Goal: Information Seeking & Learning: Learn about a topic

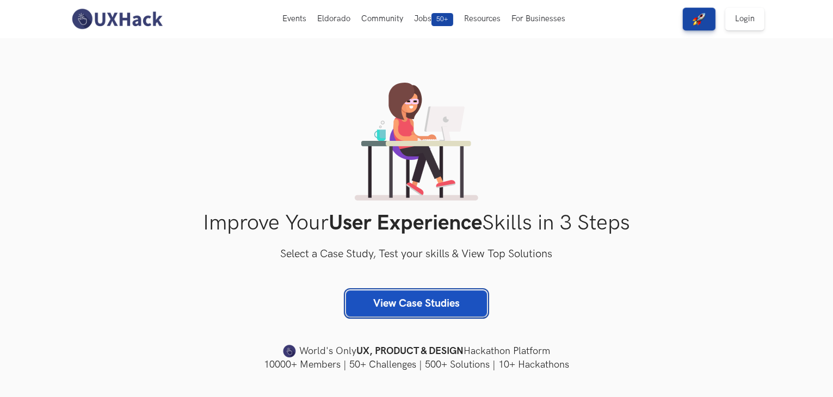
click at [422, 300] on link "View Case Studies" at bounding box center [416, 304] width 141 height 26
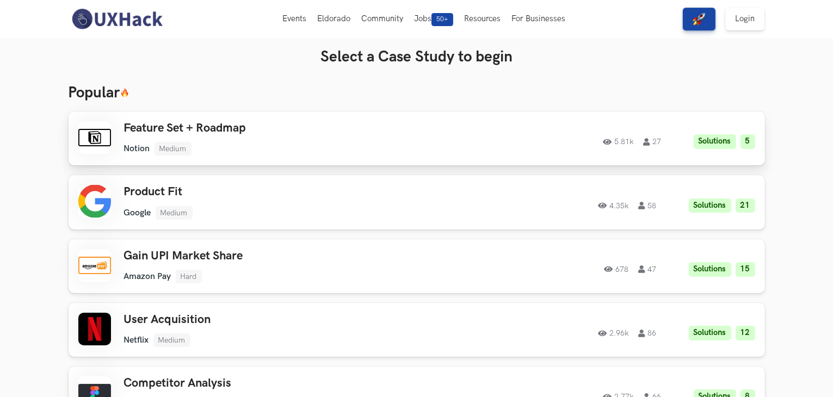
click at [229, 118] on link "Feature Set + Roadmap Notion Medium Notion Medium Solutions 5 5.81k 27 5.81k 27…" at bounding box center [417, 139] width 697 height 54
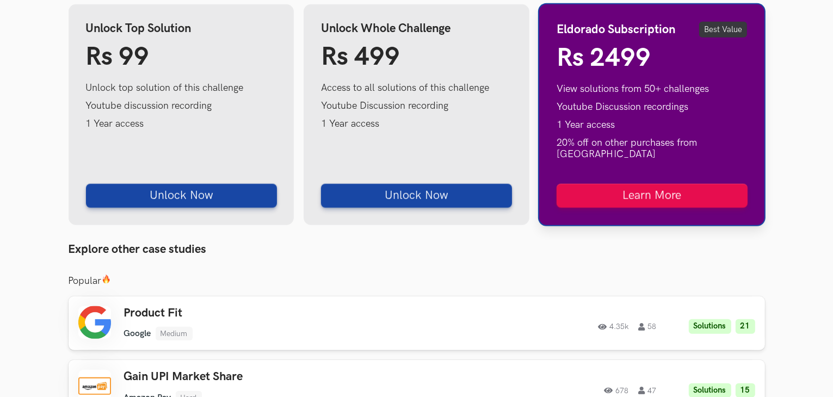
scroll to position [1010, 0]
